Goal: Transaction & Acquisition: Purchase product/service

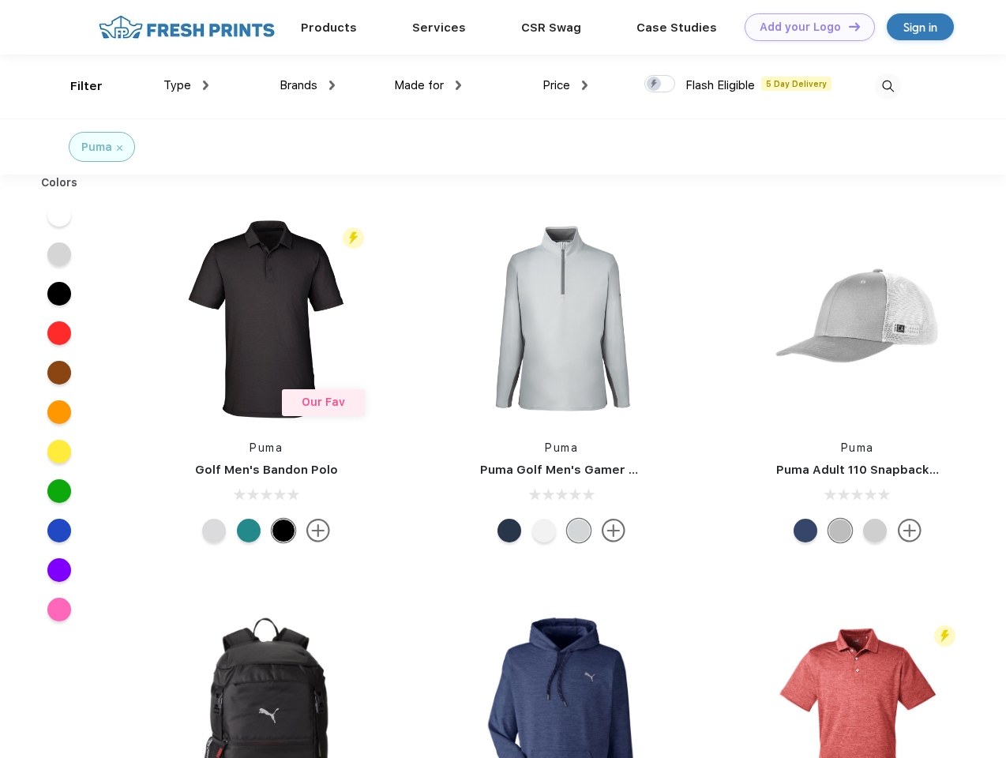
scroll to position [1, 0]
click at [804, 27] on link "Add your Logo Design Tool" at bounding box center [810, 27] width 130 height 28
click at [0, 0] on div "Design Tool" at bounding box center [0, 0] width 0 height 0
click at [848, 26] on link "Add your Logo Design Tool" at bounding box center [810, 27] width 130 height 28
click at [76, 86] on div "Filter" at bounding box center [86, 86] width 32 height 18
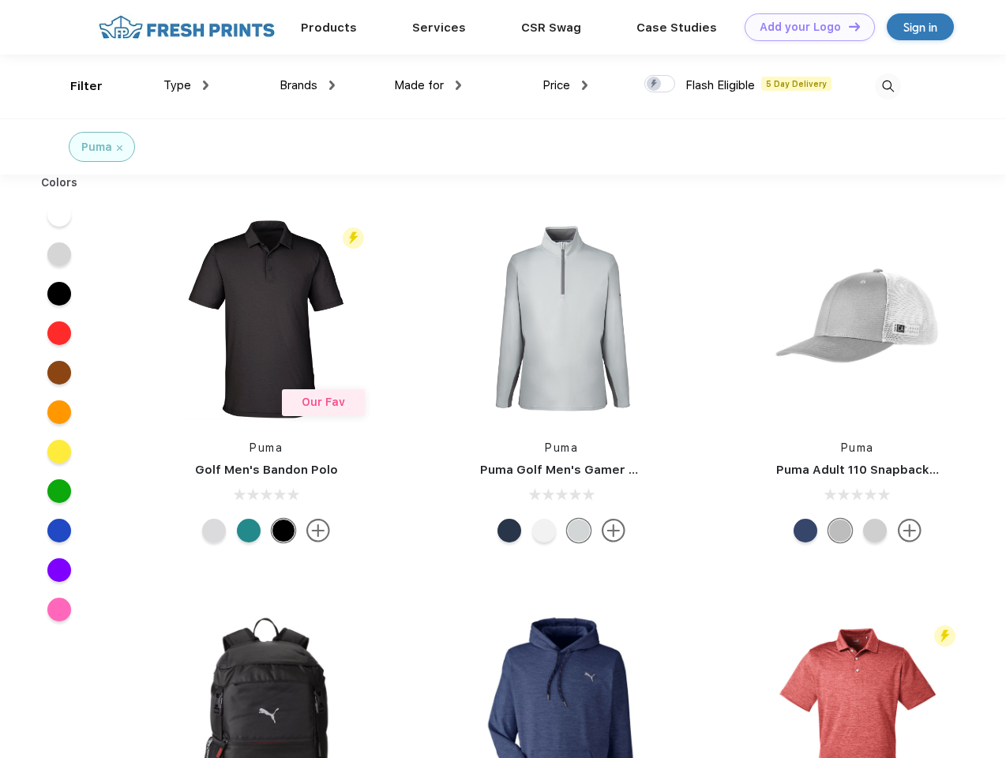
click at [186, 85] on span "Type" at bounding box center [178, 85] width 28 height 14
click at [307, 85] on span "Brands" at bounding box center [299, 85] width 38 height 14
click at [428, 85] on span "Made for" at bounding box center [419, 85] width 50 height 14
click at [566, 85] on span "Price" at bounding box center [557, 85] width 28 height 14
click at [660, 85] on div at bounding box center [660, 83] width 31 height 17
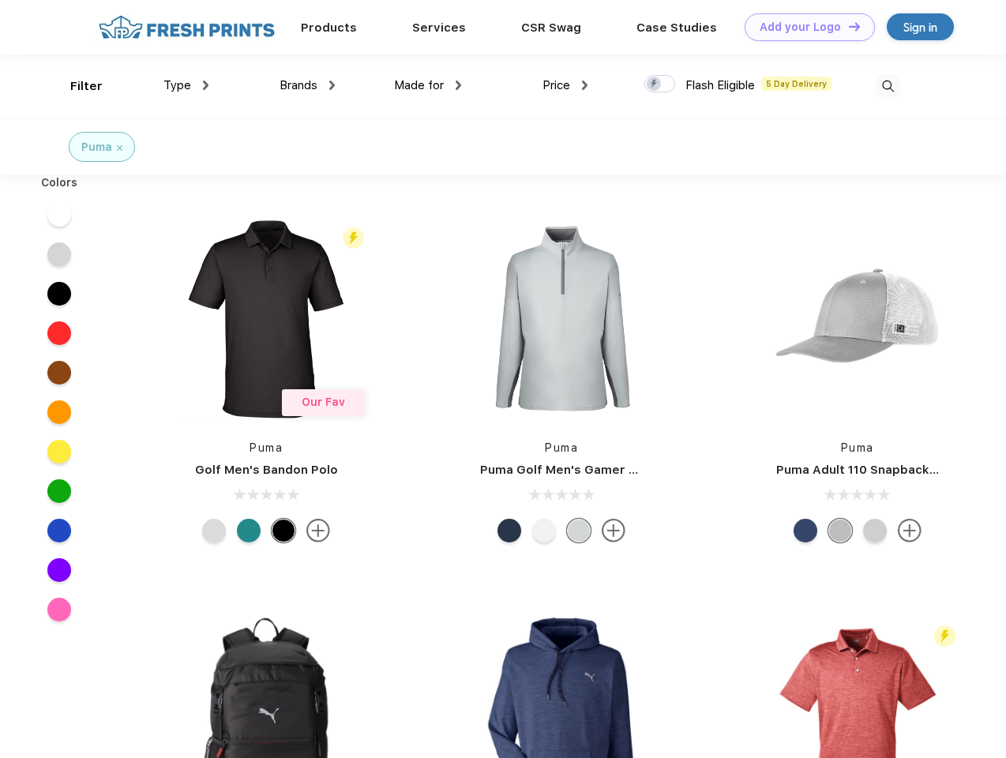
click at [655, 85] on input "checkbox" at bounding box center [650, 79] width 10 height 10
click at [888, 86] on img at bounding box center [888, 86] width 26 height 26
